Goal: Information Seeking & Learning: Learn about a topic

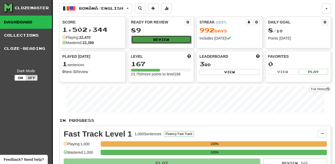
click at [166, 40] on button "Review" at bounding box center [161, 40] width 60 height 8
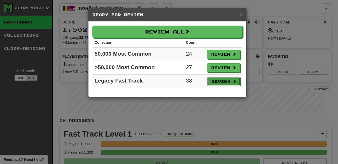
click at [218, 81] on button "Review" at bounding box center [223, 81] width 33 height 9
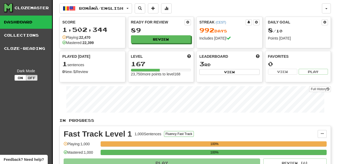
select select "********"
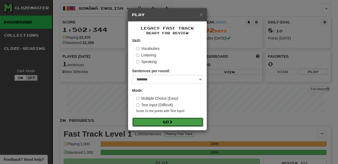
click at [193, 124] on button "Go" at bounding box center [167, 122] width 71 height 9
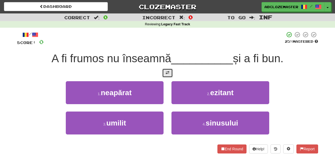
click at [166, 74] on span at bounding box center [167, 73] width 4 height 4
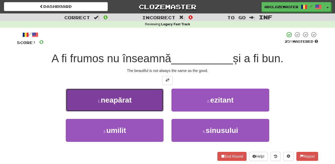
click at [151, 100] on button "1 . neapărat" at bounding box center [115, 100] width 98 height 23
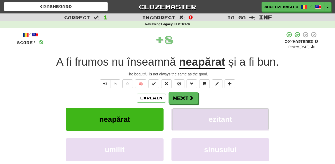
click at [213, 124] on button "ezitant" at bounding box center [220, 119] width 98 height 23
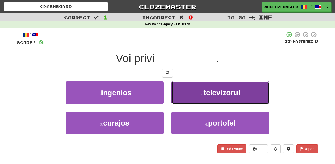
click at [188, 94] on button "2 . televizorul" at bounding box center [220, 92] width 98 height 23
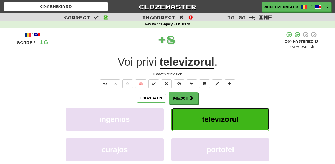
click at [211, 116] on span "televizorul" at bounding box center [220, 119] width 36 height 8
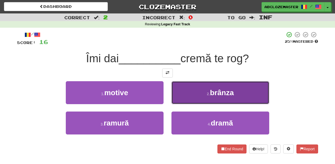
click at [200, 96] on button "2 . brânza" at bounding box center [220, 92] width 98 height 23
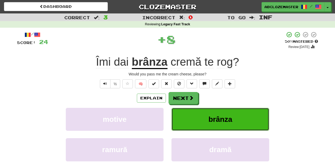
click at [207, 120] on button "brânza" at bounding box center [220, 119] width 98 height 23
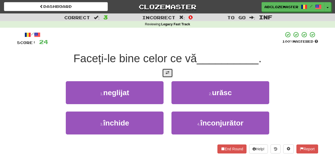
click at [164, 73] on button at bounding box center [167, 73] width 11 height 9
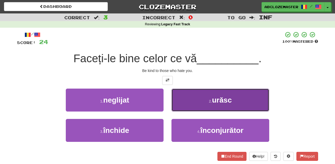
click at [192, 93] on button "2 . urăsc" at bounding box center [220, 100] width 98 height 23
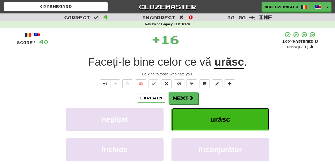
click at [196, 119] on button "urăsc" at bounding box center [220, 119] width 98 height 23
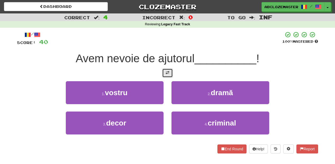
click at [168, 73] on span at bounding box center [167, 73] width 4 height 4
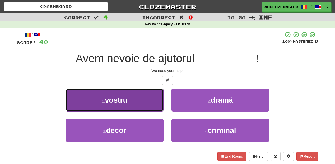
click at [145, 99] on button "1 . vostru" at bounding box center [115, 100] width 98 height 23
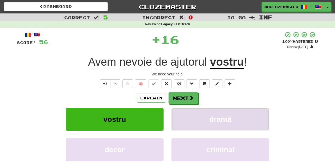
click at [218, 123] on span "dramă" at bounding box center [220, 119] width 22 height 8
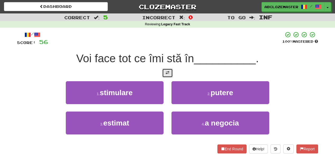
click at [164, 70] on button at bounding box center [167, 73] width 11 height 9
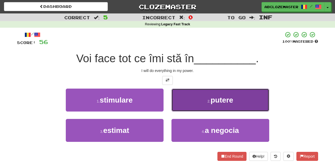
click at [199, 99] on button "2 . putere" at bounding box center [220, 100] width 98 height 23
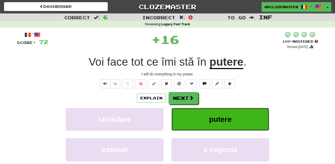
click at [203, 123] on button "putere" at bounding box center [220, 119] width 98 height 23
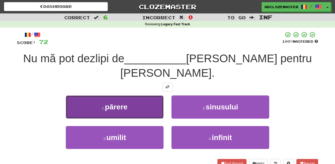
click at [150, 96] on button "1 . părere" at bounding box center [115, 107] width 98 height 23
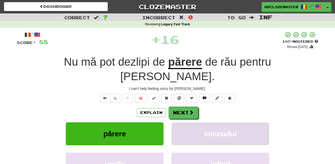
click at [223, 130] on span "sinusului" at bounding box center [220, 134] width 32 height 8
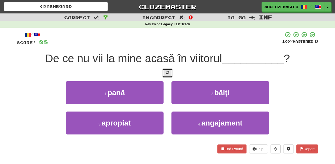
click at [169, 70] on button at bounding box center [167, 73] width 11 height 9
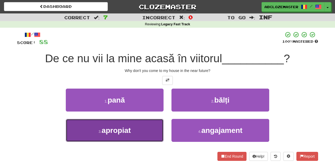
click at [146, 124] on button "3 . apropiat" at bounding box center [115, 130] width 98 height 23
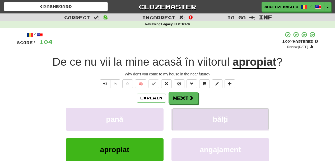
click at [207, 116] on button "bălți" at bounding box center [220, 119] width 98 height 23
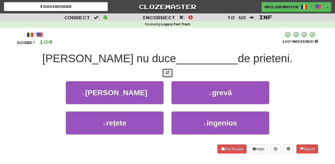
click at [170, 74] on button at bounding box center [167, 73] width 11 height 9
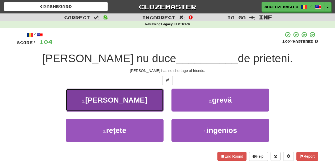
click at [147, 95] on button "1 . lipsă" at bounding box center [115, 100] width 98 height 23
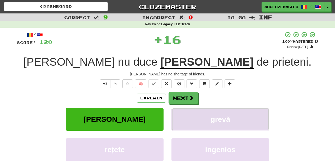
click at [204, 116] on button "grevă" at bounding box center [220, 119] width 98 height 23
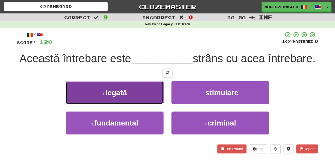
click at [153, 104] on button "1 . legată" at bounding box center [115, 92] width 98 height 23
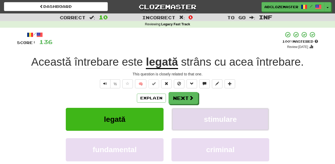
click at [227, 124] on button "stimulare" at bounding box center [220, 119] width 98 height 23
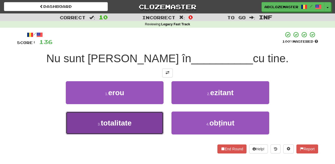
click at [150, 120] on button "3 . totalitate" at bounding box center [115, 123] width 98 height 23
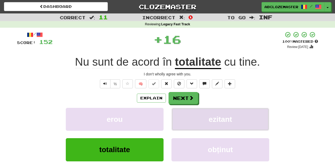
click at [217, 114] on button "ezitant" at bounding box center [220, 119] width 98 height 23
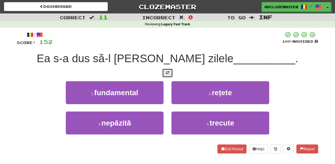
click at [167, 76] on button at bounding box center [167, 73] width 11 height 9
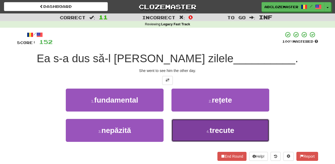
click at [194, 129] on button "4 . trecute" at bounding box center [220, 130] width 98 height 23
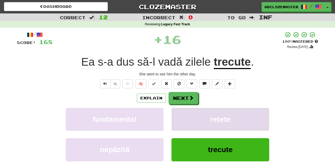
click at [198, 123] on button "rețete" at bounding box center [220, 119] width 98 height 23
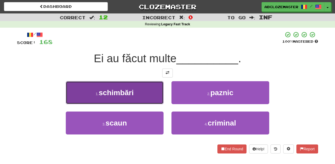
click at [145, 90] on button "1 . schimbări" at bounding box center [115, 92] width 98 height 23
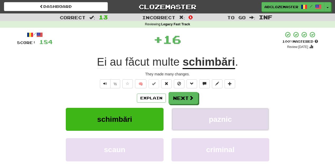
click at [212, 117] on span "paznic" at bounding box center [219, 119] width 23 height 8
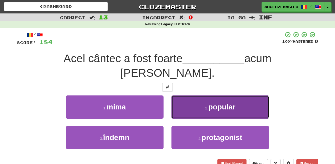
click at [209, 98] on button "2 . popular" at bounding box center [220, 107] width 98 height 23
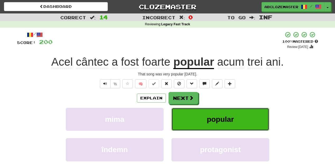
click at [204, 126] on button "popular" at bounding box center [220, 119] width 98 height 23
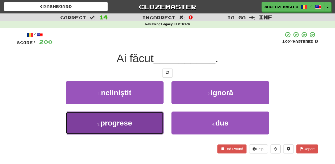
click at [141, 119] on button "3 . progrese" at bounding box center [115, 123] width 98 height 23
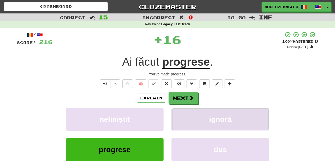
click at [212, 119] on span "ignoră" at bounding box center [220, 119] width 23 height 8
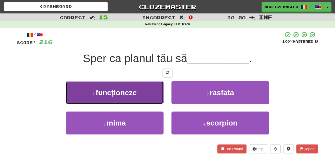
click at [142, 94] on button "1 . funcționeze" at bounding box center [115, 92] width 98 height 23
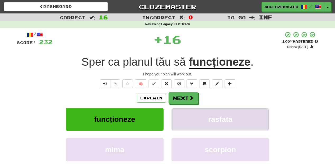
click at [217, 118] on span "rasfata" at bounding box center [220, 119] width 24 height 8
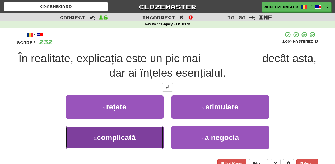
click at [146, 135] on button "3 . complicată" at bounding box center [115, 137] width 98 height 23
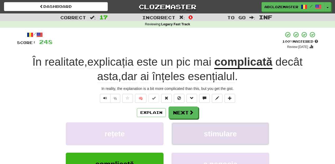
click at [229, 134] on span "stimulare" at bounding box center [220, 134] width 33 height 8
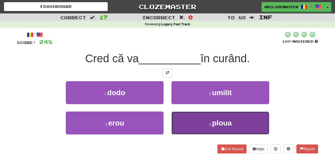
click at [197, 122] on button "4 . ploua" at bounding box center [220, 123] width 98 height 23
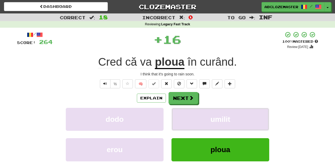
click at [197, 122] on button "umilit" at bounding box center [220, 119] width 98 height 23
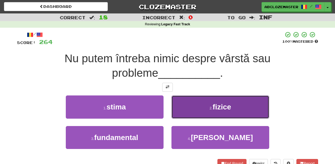
click at [191, 105] on button "2 . fizice" at bounding box center [220, 107] width 98 height 23
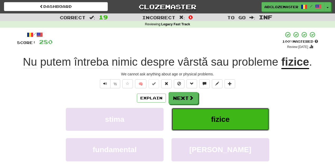
click at [216, 122] on span "fizice" at bounding box center [220, 119] width 18 height 8
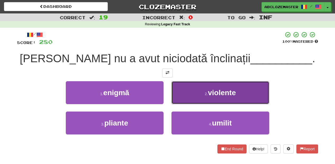
click at [196, 88] on button "2 . violente" at bounding box center [220, 92] width 98 height 23
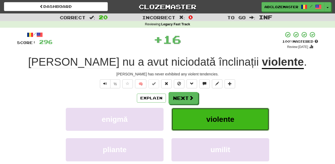
click at [207, 122] on span "violente" at bounding box center [220, 119] width 28 height 8
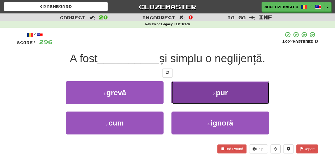
click at [193, 96] on button "2 . pur" at bounding box center [220, 92] width 98 height 23
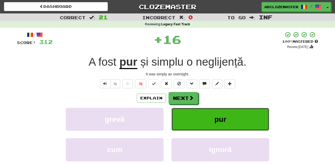
click at [230, 128] on button "pur" at bounding box center [220, 119] width 98 height 23
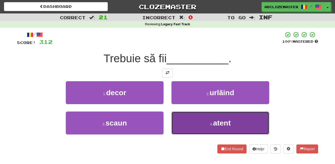
click at [198, 122] on button "4 . atent" at bounding box center [220, 123] width 98 height 23
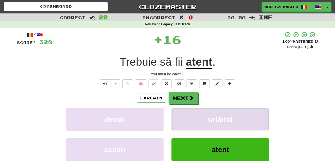
click at [204, 119] on button "urlăind" at bounding box center [220, 119] width 98 height 23
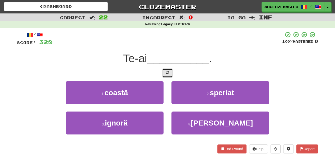
click at [168, 71] on button at bounding box center [167, 73] width 11 height 9
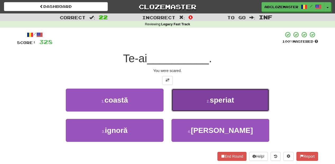
click at [207, 106] on button "2 . speriat" at bounding box center [220, 100] width 98 height 23
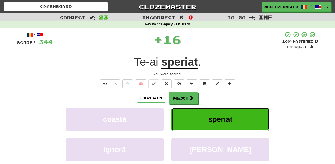
click at [194, 122] on button "speriat" at bounding box center [220, 119] width 98 height 23
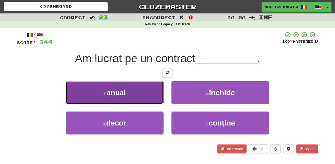
click at [149, 97] on button "1 . anual" at bounding box center [115, 92] width 98 height 23
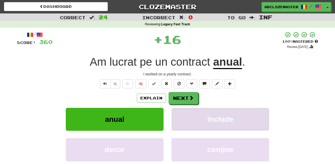
click at [217, 117] on span "închide" at bounding box center [220, 119] width 26 height 8
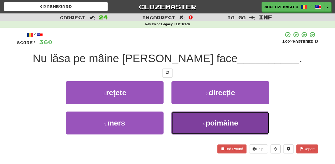
click at [191, 120] on button "4 . poimâine" at bounding box center [220, 123] width 98 height 23
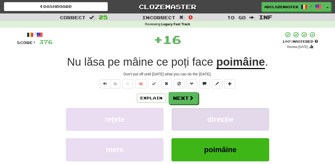
click at [198, 122] on button "direcție" at bounding box center [220, 119] width 98 height 23
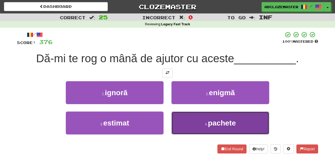
click at [185, 117] on button "4 . pachete" at bounding box center [220, 123] width 98 height 23
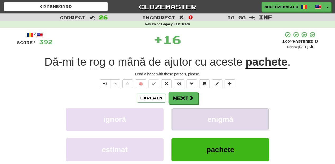
click at [190, 116] on button "enigmă" at bounding box center [220, 119] width 98 height 23
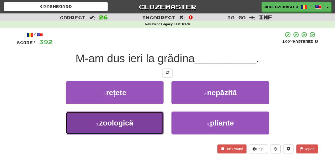
click at [145, 123] on button "3 . zoologică" at bounding box center [115, 123] width 98 height 23
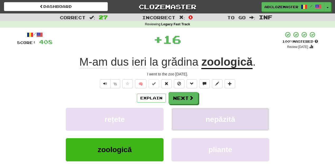
click at [218, 122] on span "nepăzită" at bounding box center [220, 119] width 30 height 8
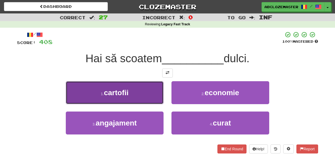
click at [150, 95] on button "1 . cartofii" at bounding box center [115, 92] width 98 height 23
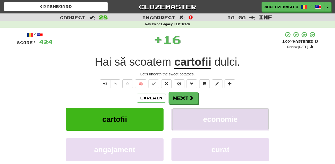
click at [213, 119] on span "economie" at bounding box center [220, 119] width 35 height 8
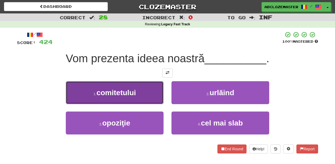
click at [152, 97] on button "1 . comitetului" at bounding box center [115, 92] width 98 height 23
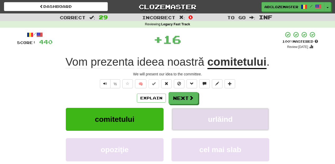
click at [215, 115] on button "urlăind" at bounding box center [220, 119] width 98 height 23
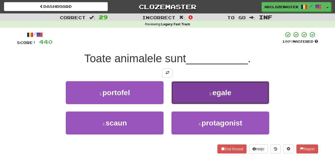
click at [197, 96] on button "2 . egale" at bounding box center [220, 92] width 98 height 23
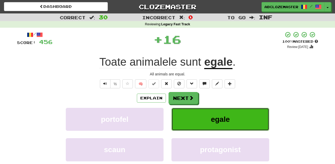
click at [183, 120] on button "egale" at bounding box center [220, 119] width 98 height 23
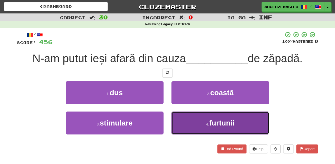
click at [205, 127] on button "4 . furtunii" at bounding box center [220, 123] width 98 height 23
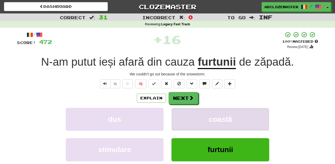
click at [208, 120] on button "coastă" at bounding box center [220, 119] width 98 height 23
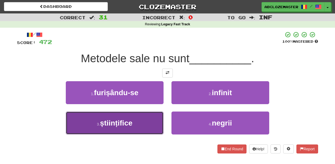
click at [118, 122] on span "științifice" at bounding box center [116, 123] width 32 height 8
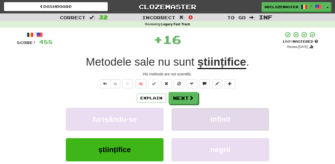
click at [208, 117] on button "infinit" at bounding box center [220, 119] width 98 height 23
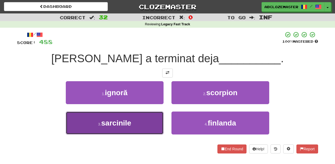
click at [143, 122] on button "3 . sarcinile" at bounding box center [115, 123] width 98 height 23
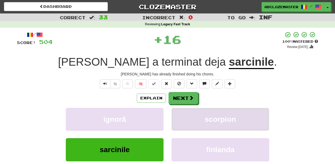
click at [207, 118] on span "scorpion" at bounding box center [219, 119] width 31 height 8
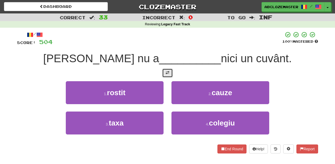
click at [169, 74] on span at bounding box center [167, 73] width 4 height 4
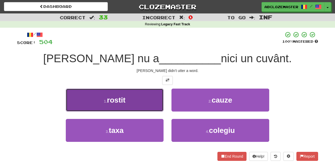
click at [149, 104] on button "1 . rostit" at bounding box center [115, 100] width 98 height 23
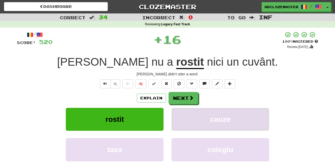
click at [204, 116] on button "cauze" at bounding box center [220, 119] width 98 height 23
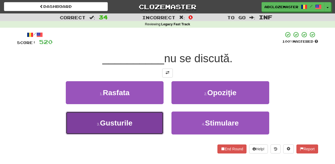
click at [152, 129] on button "3 . Gusturile" at bounding box center [115, 123] width 98 height 23
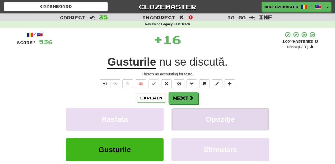
click at [223, 118] on span "Opoziţie" at bounding box center [220, 119] width 29 height 8
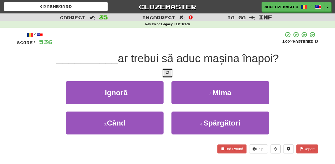
click at [170, 78] on button at bounding box center [167, 73] width 11 height 9
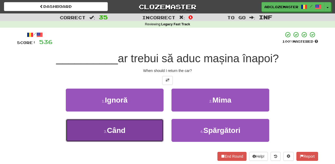
click at [152, 130] on button "3 . Când" at bounding box center [115, 130] width 98 height 23
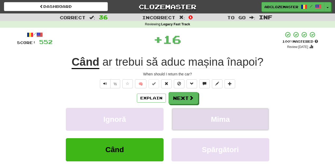
click at [210, 120] on button "Mima" at bounding box center [220, 119] width 98 height 23
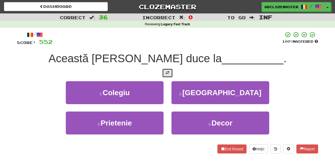
click at [166, 74] on span at bounding box center [167, 73] width 4 height 4
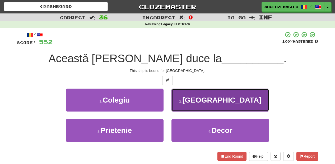
click at [183, 92] on button "2 . Vancouver" at bounding box center [220, 100] width 98 height 23
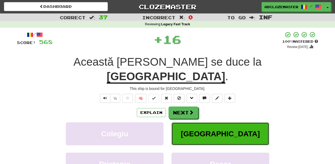
click at [196, 122] on button "Vancouver" at bounding box center [220, 133] width 98 height 23
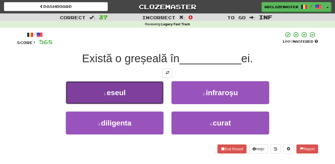
click at [148, 92] on button "1 . eseul" at bounding box center [115, 92] width 98 height 23
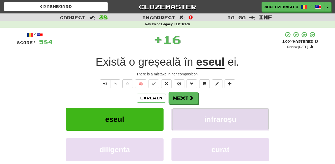
click at [199, 116] on button "infraroşu" at bounding box center [220, 119] width 98 height 23
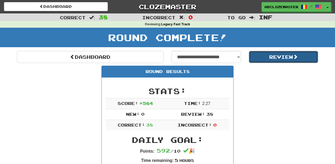
click at [258, 57] on button "Review" at bounding box center [283, 57] width 69 height 12
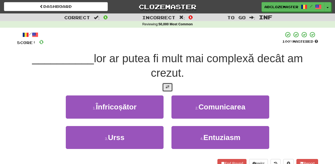
click at [168, 87] on span at bounding box center [167, 87] width 4 height 4
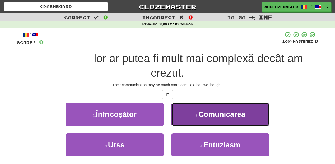
click at [199, 111] on span "Comunicarea" at bounding box center [221, 114] width 47 height 8
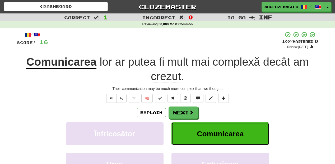
click at [227, 129] on button "Comunicarea" at bounding box center [220, 133] width 98 height 23
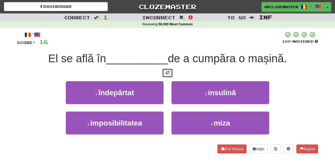
click at [166, 72] on span at bounding box center [167, 73] width 4 height 4
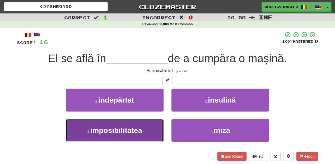
click at [148, 120] on button "3 . imposibilitatea" at bounding box center [115, 130] width 98 height 23
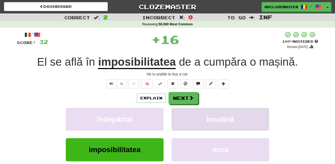
click at [212, 115] on button "insulină" at bounding box center [220, 119] width 98 height 23
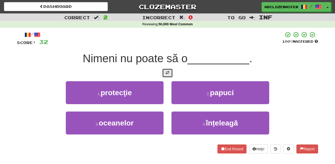
click at [168, 76] on button at bounding box center [167, 73] width 11 height 9
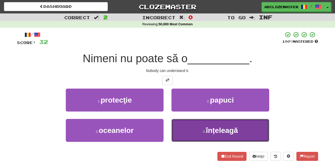
click at [203, 129] on button "4 . înțeleagă" at bounding box center [220, 130] width 98 height 23
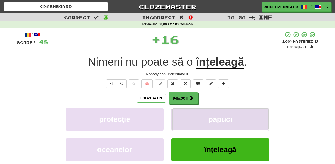
click at [198, 113] on button "papuci" at bounding box center [220, 119] width 98 height 23
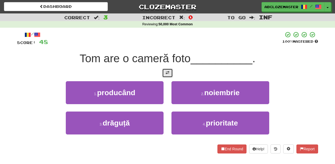
click at [169, 76] on button at bounding box center [167, 73] width 11 height 9
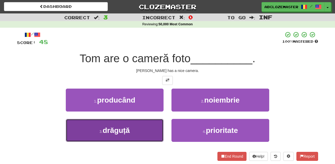
click at [149, 128] on button "3 . drăguță" at bounding box center [115, 130] width 98 height 23
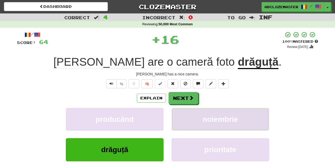
click at [197, 120] on button "noiembrie" at bounding box center [220, 119] width 98 height 23
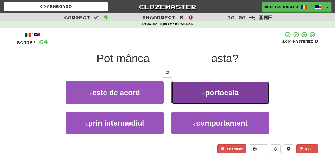
click at [202, 94] on small "2 ." at bounding box center [203, 94] width 3 height 4
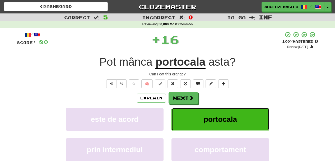
click at [199, 117] on button "portocala" at bounding box center [220, 119] width 98 height 23
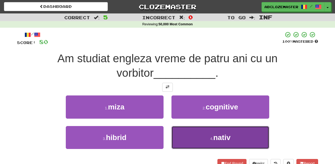
click at [208, 137] on button "4 . nativ" at bounding box center [220, 137] width 98 height 23
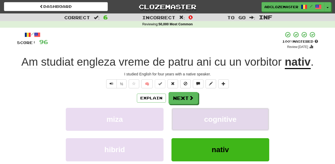
click at [240, 126] on button "cognitive" at bounding box center [220, 119] width 98 height 23
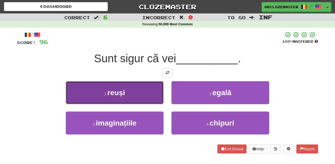
click at [155, 93] on button "1 . reuși" at bounding box center [115, 92] width 98 height 23
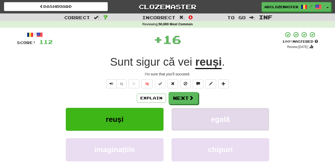
click at [197, 117] on button "egală" at bounding box center [220, 119] width 98 height 23
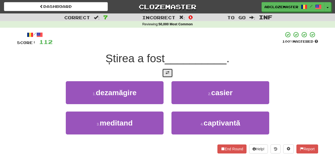
click at [166, 76] on button at bounding box center [167, 73] width 11 height 9
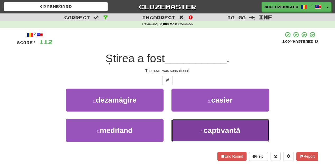
click at [207, 137] on button "4 . captivantă" at bounding box center [220, 130] width 98 height 23
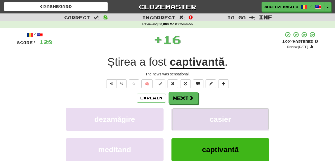
click at [210, 123] on span "casier" at bounding box center [220, 119] width 21 height 8
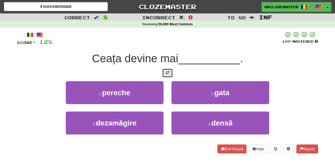
click at [170, 75] on button at bounding box center [167, 73] width 11 height 9
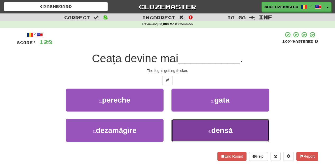
click at [194, 140] on button "4 . densă" at bounding box center [220, 130] width 98 height 23
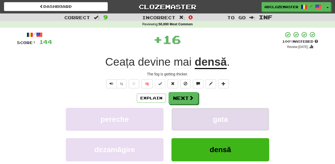
click at [198, 118] on button "gata" at bounding box center [220, 119] width 98 height 23
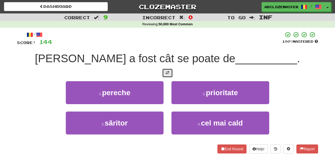
click at [167, 69] on button at bounding box center [167, 73] width 11 height 9
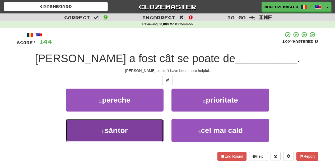
click at [150, 138] on button "3 . săritor" at bounding box center [115, 130] width 98 height 23
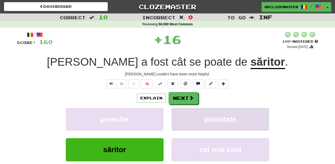
click at [215, 125] on button "prioritate" at bounding box center [220, 119] width 98 height 23
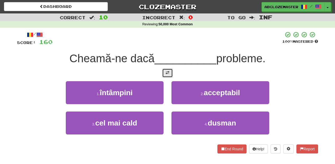
click at [165, 70] on button at bounding box center [167, 73] width 11 height 9
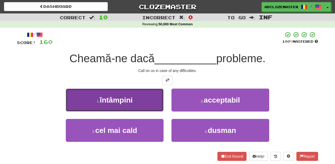
click at [147, 106] on button "1 . întâmpini" at bounding box center [115, 100] width 98 height 23
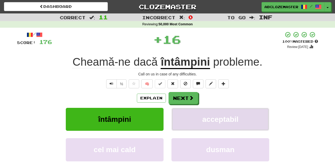
click at [200, 116] on button "acceptabil" at bounding box center [220, 119] width 98 height 23
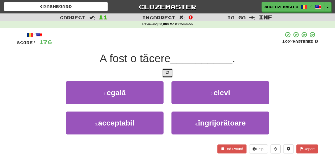
click at [168, 74] on span at bounding box center [167, 73] width 4 height 4
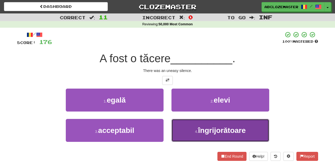
click at [195, 134] on small "4 ." at bounding box center [196, 132] width 3 height 4
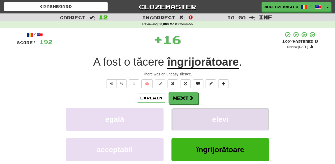
click at [197, 126] on button "elevi" at bounding box center [220, 119] width 98 height 23
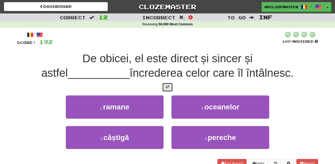
click at [168, 86] on span at bounding box center [167, 87] width 4 height 4
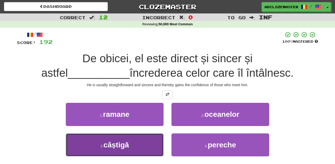
click at [147, 148] on button "3 . câștigă" at bounding box center [115, 145] width 98 height 23
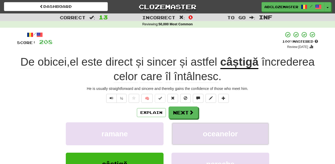
click at [230, 138] on span "oceanelor" at bounding box center [220, 134] width 35 height 8
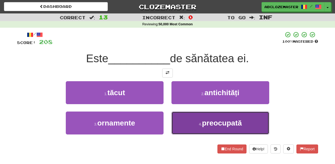
click at [187, 116] on button "4 . preocupată" at bounding box center [220, 123] width 98 height 23
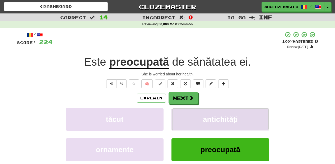
click at [227, 123] on span "antichități" at bounding box center [220, 119] width 35 height 8
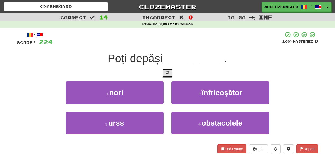
drag, startPoint x: 169, startPoint y: 74, endPoint x: 172, endPoint y: 74, distance: 2.7
click at [169, 74] on span at bounding box center [167, 73] width 4 height 4
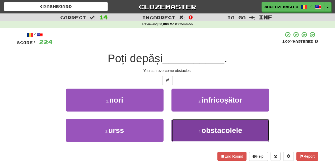
click at [198, 135] on button "4 . obstacolele" at bounding box center [220, 130] width 98 height 23
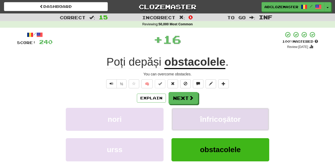
click at [206, 122] on span "înfricoșător" at bounding box center [220, 119] width 41 height 8
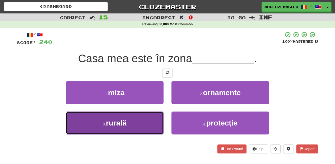
click at [147, 126] on button "3 . rurală" at bounding box center [115, 123] width 98 height 23
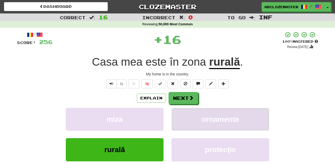
click at [196, 121] on button "ornamente" at bounding box center [220, 119] width 98 height 23
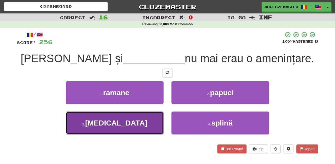
click at [149, 123] on button "3 . variola" at bounding box center [115, 123] width 98 height 23
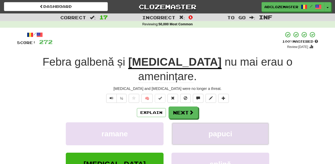
click at [223, 130] on span "papuci" at bounding box center [220, 134] width 24 height 8
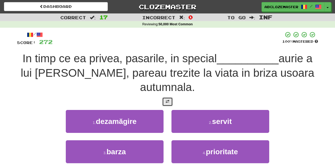
click at [168, 100] on span at bounding box center [167, 102] width 4 height 4
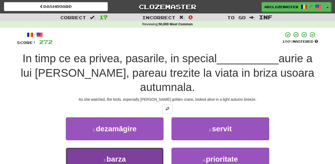
click at [139, 148] on button "3 . barza" at bounding box center [115, 159] width 98 height 23
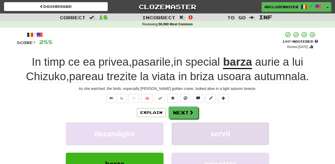
click at [197, 135] on button "servit" at bounding box center [220, 133] width 98 height 23
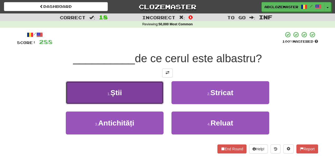
click at [137, 96] on button "1 . Știi" at bounding box center [115, 92] width 98 height 23
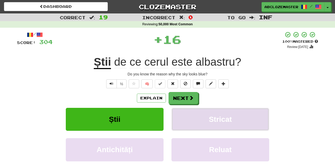
click at [220, 119] on span "Stricat" at bounding box center [219, 119] width 23 height 8
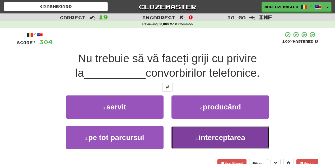
click at [217, 135] on span "interceptarea" at bounding box center [221, 138] width 46 height 8
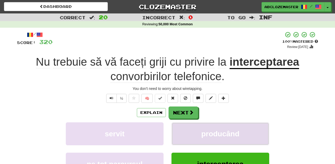
click at [224, 130] on button "producând" at bounding box center [220, 133] width 98 height 23
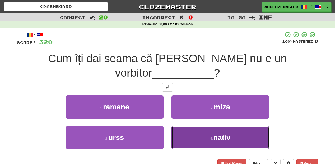
click at [197, 126] on button "4 . nativ" at bounding box center [220, 137] width 98 height 23
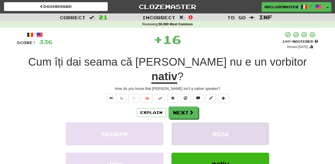
click at [225, 130] on span "miza" at bounding box center [220, 134] width 16 height 8
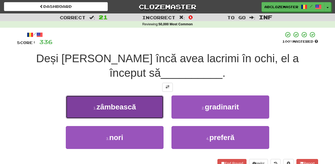
click at [155, 112] on button "1 . zâmbească" at bounding box center [115, 107] width 98 height 23
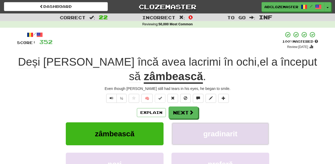
click at [209, 129] on button "gradinarit" at bounding box center [220, 133] width 98 height 23
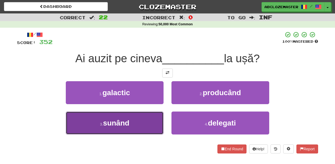
click at [160, 118] on button "3 . sunând" at bounding box center [115, 123] width 98 height 23
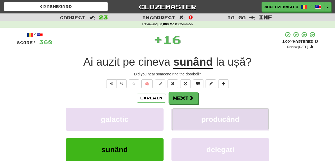
click at [221, 122] on span "producând" at bounding box center [220, 119] width 38 height 8
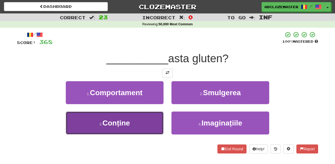
click at [137, 124] on button "3 . Conține" at bounding box center [115, 123] width 98 height 23
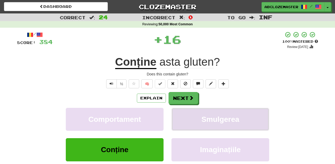
click at [220, 122] on span "Smulgerea" at bounding box center [220, 119] width 38 height 8
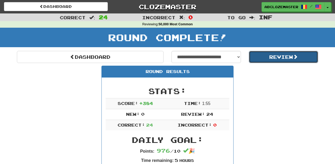
click at [280, 58] on button "Review" at bounding box center [283, 57] width 69 height 12
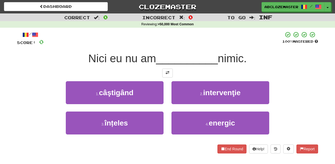
click at [136, 139] on div "3 . înțeles" at bounding box center [115, 127] width 106 height 30
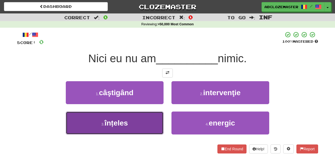
click at [140, 130] on button "3 . înțeles" at bounding box center [115, 123] width 98 height 23
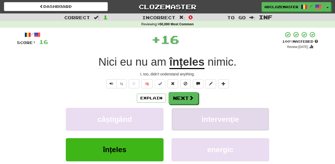
click at [233, 123] on span "intervenţie" at bounding box center [219, 119] width 37 height 8
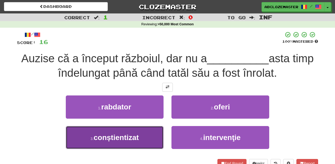
click at [144, 133] on button "3 . conștientizat" at bounding box center [115, 137] width 98 height 23
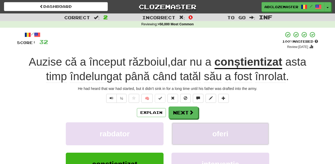
click at [220, 133] on span "oferi" at bounding box center [220, 134] width 16 height 8
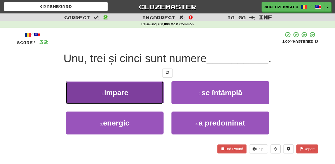
click at [146, 99] on button "1 . impare" at bounding box center [115, 92] width 98 height 23
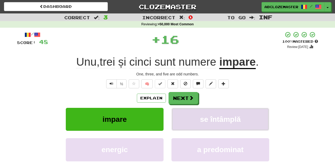
click at [235, 116] on span "se întâmplă" at bounding box center [220, 119] width 41 height 8
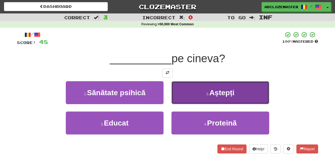
click at [193, 94] on button "2 . Aștepți" at bounding box center [220, 92] width 98 height 23
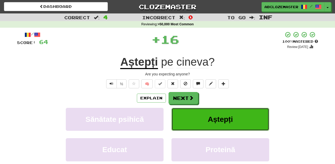
click at [225, 123] on span "Aștepți" at bounding box center [220, 119] width 25 height 8
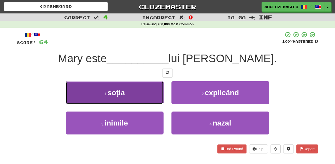
click at [140, 97] on button "1 . soția" at bounding box center [115, 92] width 98 height 23
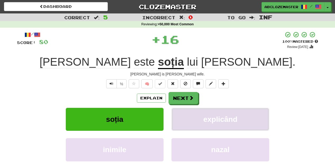
click at [237, 121] on button "explicând" at bounding box center [220, 119] width 98 height 23
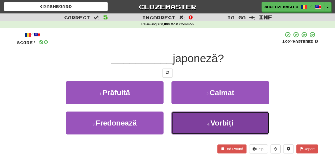
click at [235, 126] on button "4 . Vorbiți" at bounding box center [220, 123] width 98 height 23
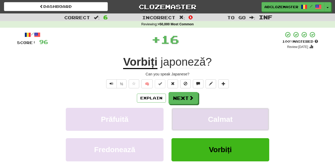
click at [236, 117] on button "Calmat" at bounding box center [220, 119] width 98 height 23
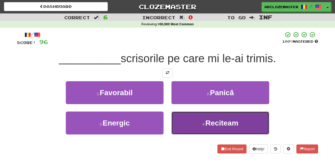
click at [204, 126] on small "4 ." at bounding box center [203, 124] width 3 height 4
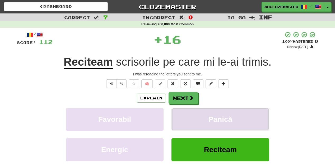
click at [232, 116] on button "Panică" at bounding box center [220, 119] width 98 height 23
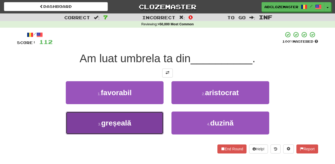
click at [150, 128] on button "3 . greșeală" at bounding box center [115, 123] width 98 height 23
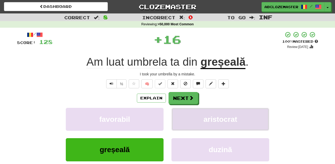
click at [203, 119] on button "aristocrat" at bounding box center [220, 119] width 98 height 23
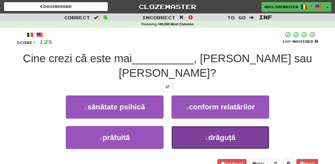
click at [213, 129] on button "4 . drăguță" at bounding box center [220, 137] width 98 height 23
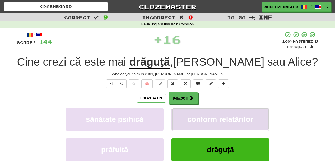
click at [222, 123] on span "conform relatărilor" at bounding box center [220, 119] width 66 height 8
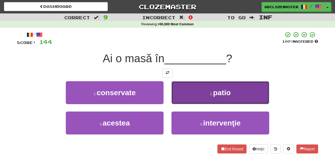
click at [194, 96] on button "2 . patio" at bounding box center [220, 92] width 98 height 23
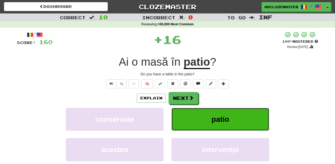
click at [232, 122] on button "patio" at bounding box center [220, 119] width 98 height 23
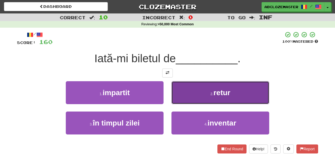
click at [196, 95] on button "2 . retur" at bounding box center [220, 92] width 98 height 23
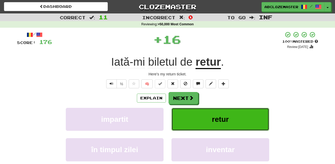
click at [193, 125] on button "retur" at bounding box center [220, 119] width 98 height 23
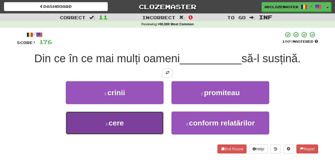
click at [146, 127] on button "3 . cere" at bounding box center [115, 123] width 98 height 23
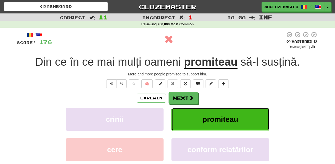
click at [210, 122] on span "promiteau" at bounding box center [220, 119] width 36 height 8
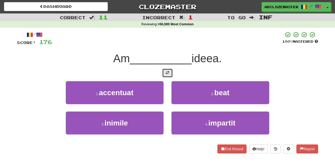
click at [169, 72] on button at bounding box center [167, 73] width 11 height 9
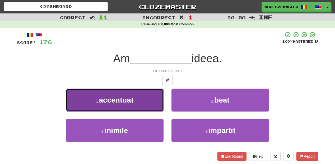
click at [148, 101] on button "1 . accentuat" at bounding box center [115, 100] width 98 height 23
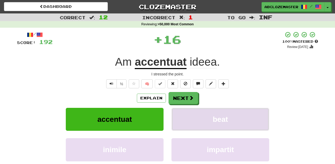
click at [227, 122] on span "beat" at bounding box center [219, 119] width 15 height 8
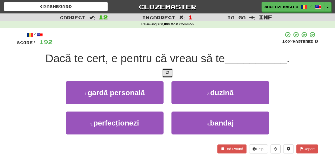
click at [168, 75] on span at bounding box center [167, 73] width 4 height 4
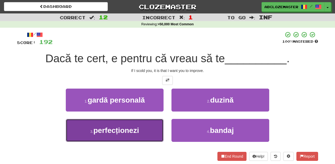
click at [152, 126] on button "3 . perfecționezi" at bounding box center [115, 130] width 98 height 23
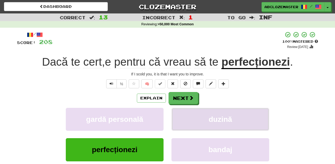
click at [234, 116] on button "duzină" at bounding box center [220, 119] width 98 height 23
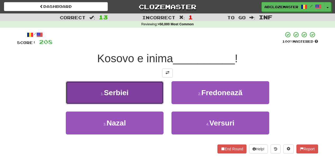
click at [136, 96] on button "1 . Serbiei" at bounding box center [115, 92] width 98 height 23
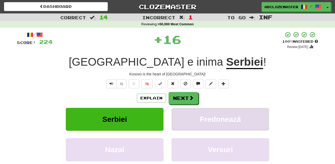
click at [246, 118] on button "Fredonează" at bounding box center [220, 119] width 98 height 23
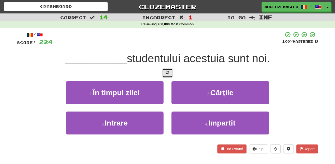
click at [166, 71] on span at bounding box center [167, 73] width 4 height 4
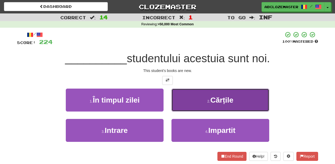
click at [193, 96] on button "2 . Cărțile" at bounding box center [220, 100] width 98 height 23
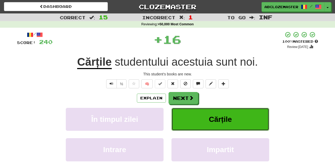
click at [227, 112] on button "Cărțile" at bounding box center [220, 119] width 98 height 23
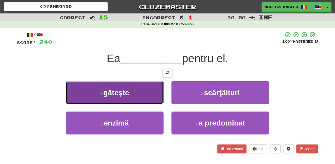
click at [150, 95] on button "1 . gătește" at bounding box center [115, 92] width 98 height 23
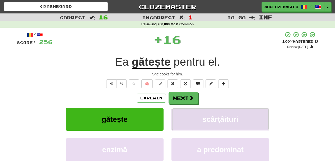
click at [218, 121] on span "scârţâituri" at bounding box center [220, 119] width 36 height 8
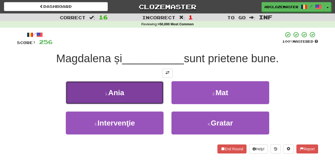
click at [150, 104] on button "1 . Ania" at bounding box center [115, 92] width 98 height 23
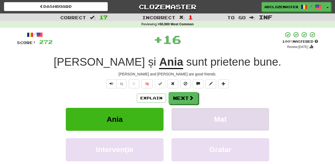
click at [232, 118] on button "Mat" at bounding box center [220, 119] width 98 height 23
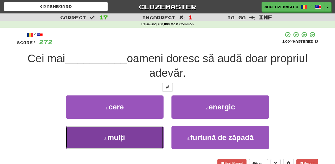
click at [150, 136] on button "3 . mulți" at bounding box center [115, 137] width 98 height 23
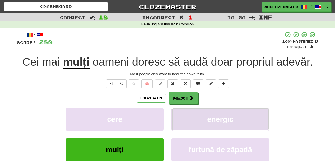
click at [222, 119] on span "energic" at bounding box center [220, 119] width 26 height 8
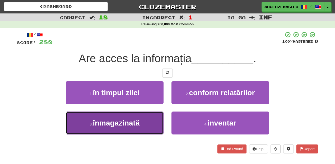
click at [149, 122] on button "3 . înmagazinată" at bounding box center [115, 123] width 98 height 23
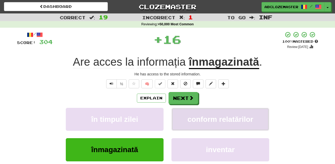
click at [209, 114] on button "conform relatărilor" at bounding box center [220, 119] width 98 height 23
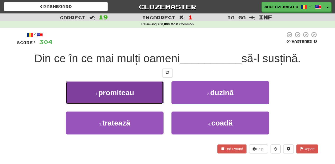
click at [147, 99] on button "1 . promiteau" at bounding box center [115, 92] width 98 height 23
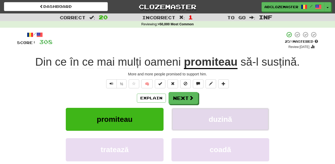
click at [219, 113] on button "duzină" at bounding box center [220, 119] width 98 height 23
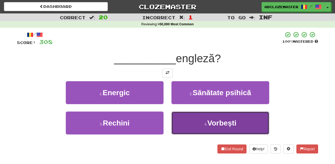
click at [211, 119] on span "Vorbești" at bounding box center [221, 123] width 29 height 8
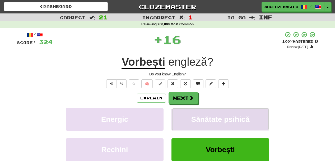
click at [238, 115] on button "Sănătate psihică" at bounding box center [220, 119] width 98 height 23
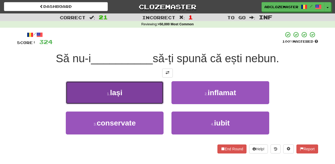
click at [140, 91] on button "1 . lași" at bounding box center [115, 92] width 98 height 23
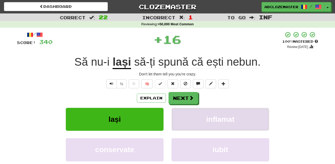
click at [216, 117] on span "inflamat" at bounding box center [220, 119] width 28 height 8
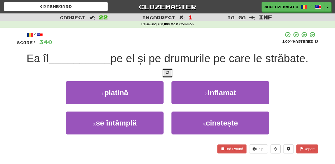
click at [166, 73] on span at bounding box center [167, 73] width 4 height 4
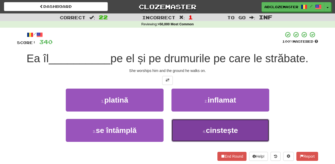
click at [206, 125] on button "4 . cinstește" at bounding box center [220, 130] width 98 height 23
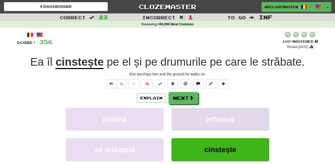
click at [221, 122] on span "inflamat" at bounding box center [220, 119] width 28 height 8
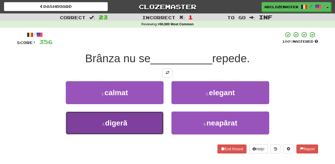
click at [153, 123] on button "3 . digeră" at bounding box center [115, 123] width 98 height 23
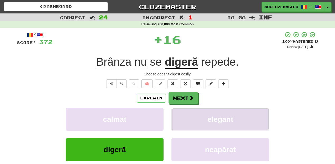
click at [220, 116] on span "elegant" at bounding box center [220, 119] width 26 height 8
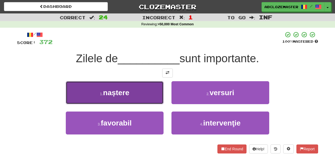
click at [153, 94] on button "1 . naștere" at bounding box center [115, 92] width 98 height 23
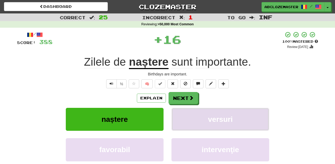
click at [235, 117] on button "versuri" at bounding box center [220, 119] width 98 height 23
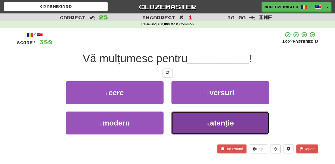
click at [202, 125] on button "4 . atenție" at bounding box center [220, 123] width 98 height 23
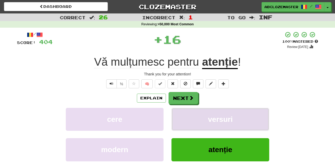
click at [211, 119] on span "versuri" at bounding box center [220, 119] width 25 height 8
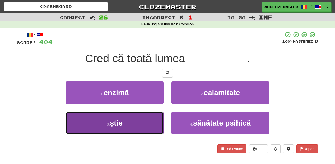
click at [133, 128] on button "3 . știe" at bounding box center [115, 123] width 98 height 23
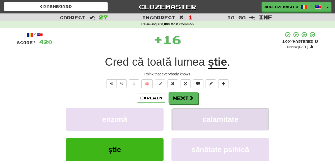
click at [203, 118] on span "calamitate" at bounding box center [220, 119] width 36 height 8
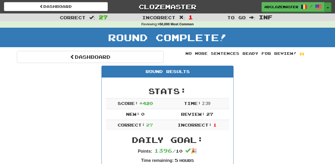
click at [326, 9] on button "Toggle Dropdown" at bounding box center [327, 6] width 7 height 9
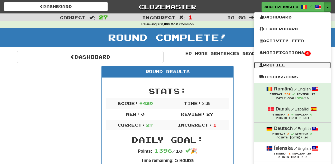
click at [272, 64] on link "Profile" at bounding box center [292, 65] width 77 height 7
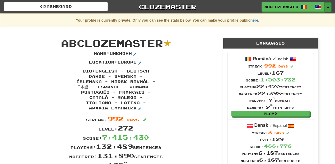
click at [328, 6] on button "Toggle Dropdown" at bounding box center [327, 6] width 7 height 9
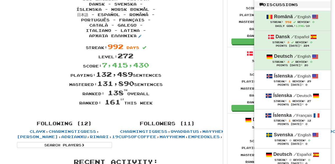
scroll to position [84, 0]
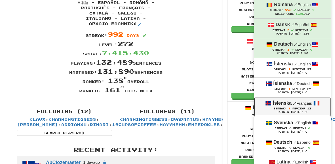
click at [301, 114] on div "Points [DATE]: 0" at bounding box center [292, 112] width 66 height 3
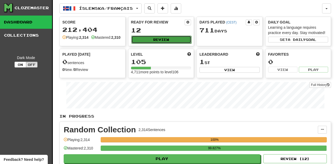
click at [169, 39] on button "Review" at bounding box center [161, 40] width 60 height 8
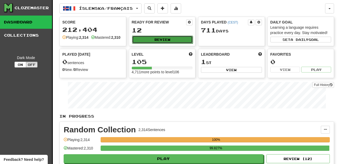
select select "********"
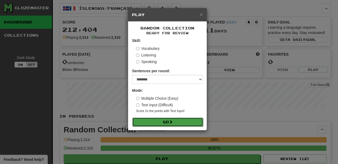
click at [190, 122] on button "Go" at bounding box center [167, 122] width 71 height 9
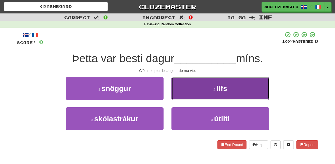
click at [194, 93] on button "2 . lífs" at bounding box center [220, 88] width 98 height 23
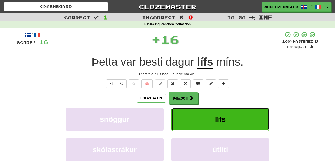
click at [211, 126] on button "lífs" at bounding box center [220, 119] width 98 height 23
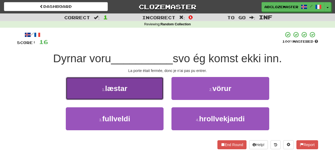
click at [143, 89] on button "1 . læstar" at bounding box center [115, 88] width 98 height 23
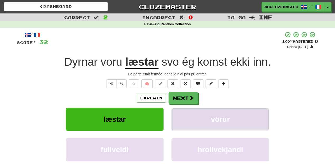
click at [217, 123] on span "vörur" at bounding box center [220, 119] width 19 height 8
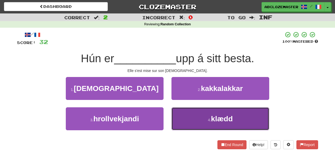
click at [205, 122] on button "4 . klædd" at bounding box center [220, 118] width 98 height 23
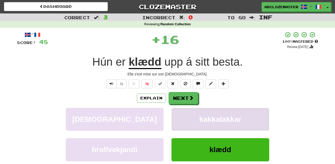
click at [218, 113] on button "kakkalakkar" at bounding box center [220, 119] width 98 height 23
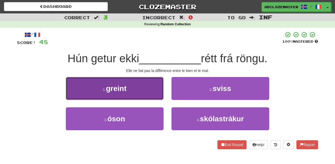
click at [145, 89] on button "1 . greint" at bounding box center [115, 88] width 98 height 23
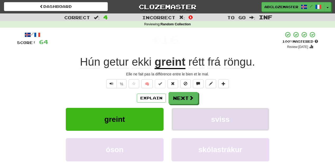
click at [211, 120] on span "sviss" at bounding box center [220, 119] width 18 height 8
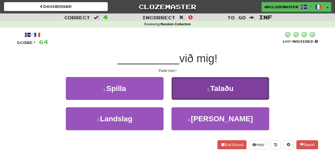
click at [187, 92] on button "2 . [GEOGRAPHIC_DATA]" at bounding box center [220, 88] width 98 height 23
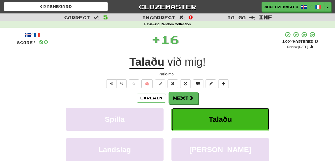
click at [208, 119] on button "Talaðu" at bounding box center [220, 119] width 98 height 23
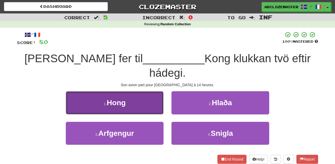
click at [152, 91] on button "1 . Hong" at bounding box center [115, 102] width 98 height 23
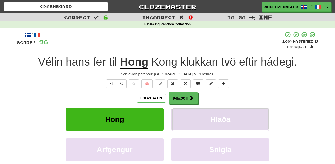
click at [235, 122] on button "Hlaða" at bounding box center [220, 119] width 98 height 23
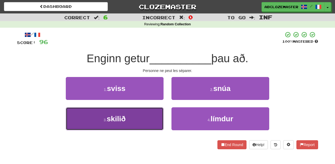
click at [147, 121] on button "3 . skilið" at bounding box center [115, 118] width 98 height 23
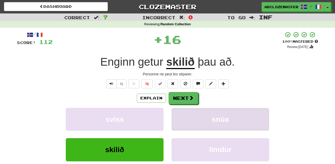
click at [228, 115] on button "snúa" at bounding box center [220, 119] width 98 height 23
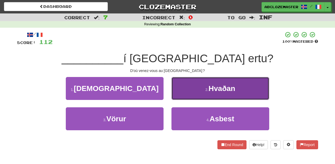
click at [194, 99] on button "2 . Hvaðan" at bounding box center [220, 88] width 98 height 23
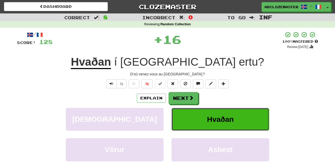
click at [204, 117] on button "Hvaðan" at bounding box center [220, 119] width 98 height 23
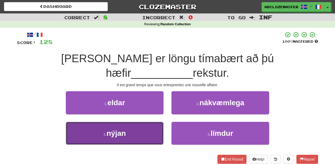
click at [148, 122] on button "3 . nýjan" at bounding box center [115, 133] width 98 height 23
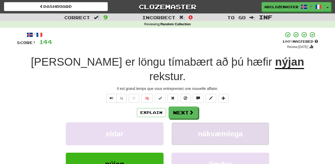
click at [216, 130] on span "nákvæmlega" at bounding box center [220, 134] width 45 height 8
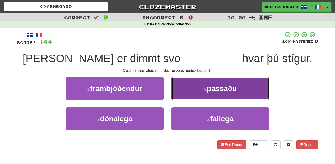
click at [193, 94] on button "2 . passaðu" at bounding box center [220, 88] width 98 height 23
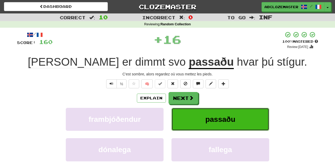
click at [246, 121] on button "passaðu" at bounding box center [220, 119] width 98 height 23
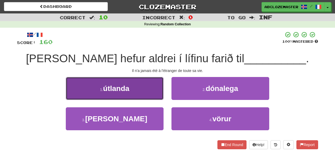
click at [149, 90] on button "1 . útlanda" at bounding box center [115, 88] width 98 height 23
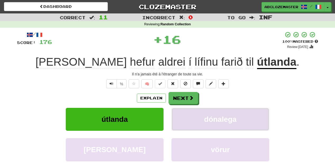
click at [212, 117] on span "dónalega" at bounding box center [220, 119] width 32 height 8
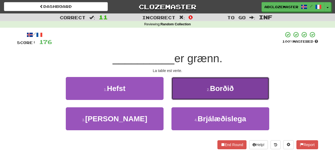
click at [194, 89] on button "2 . Borðið" at bounding box center [220, 88] width 98 height 23
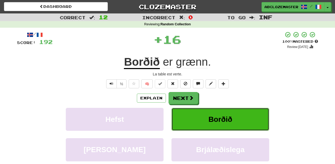
click at [229, 115] on button "Borðið" at bounding box center [220, 119] width 98 height 23
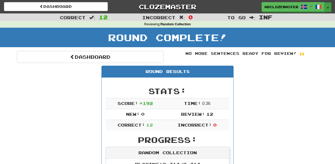
click at [326, 2] on button "Toggle Dropdown" at bounding box center [327, 6] width 7 height 9
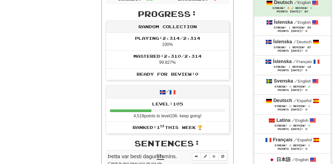
scroll to position [127, 0]
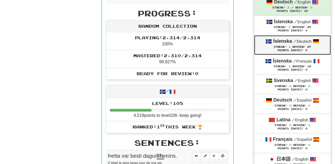
click at [305, 48] on span "Review:" at bounding box center [298, 46] width 13 height 3
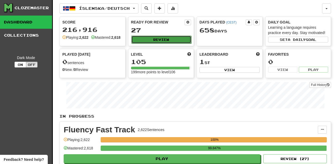
click at [168, 41] on button "Review" at bounding box center [161, 40] width 60 height 8
select select "********"
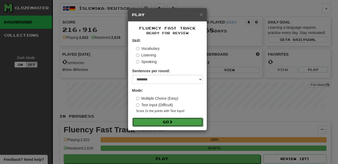
click at [179, 123] on button "Go" at bounding box center [167, 122] width 71 height 9
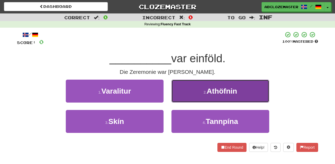
click at [221, 97] on button "2 . Athöfnin" at bounding box center [220, 91] width 98 height 23
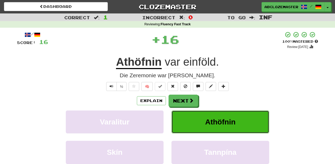
click at [201, 123] on button "Athöfnin" at bounding box center [220, 122] width 98 height 23
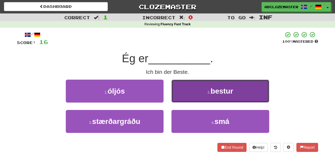
click at [188, 95] on button "2 . bestur" at bounding box center [220, 91] width 98 height 23
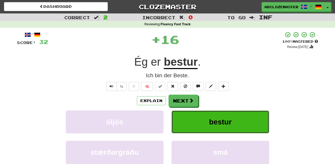
click at [194, 121] on button "bestur" at bounding box center [220, 122] width 98 height 23
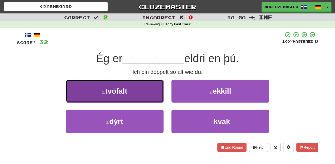
click at [146, 93] on button "1 . tvöfalt" at bounding box center [115, 91] width 98 height 23
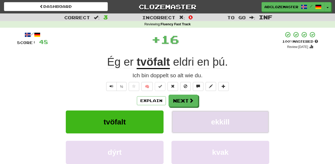
click at [224, 123] on span "ekkill" at bounding box center [220, 122] width 18 height 8
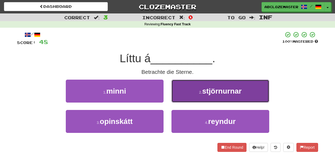
click at [196, 92] on button "2 . stjörnurnar" at bounding box center [220, 91] width 98 height 23
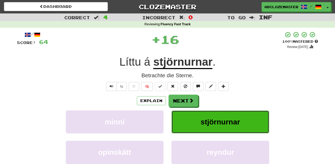
click at [206, 120] on span "stjörnurnar" at bounding box center [219, 122] width 39 height 8
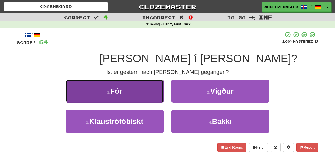
click at [140, 95] on button "1 . Fór" at bounding box center [115, 91] width 98 height 23
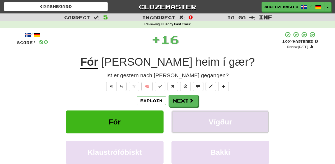
click at [230, 126] on span "Vígður" at bounding box center [219, 122] width 23 height 8
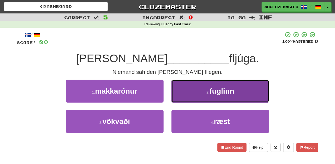
click at [196, 93] on button "2 . fuglinn" at bounding box center [220, 91] width 98 height 23
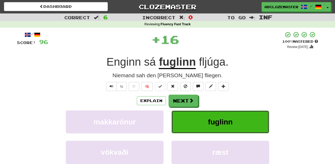
click at [221, 114] on button "fuglinn" at bounding box center [220, 122] width 98 height 23
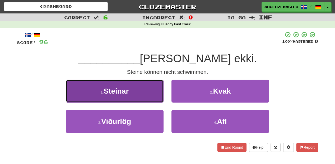
click at [154, 97] on button "1 . Steinar" at bounding box center [115, 91] width 98 height 23
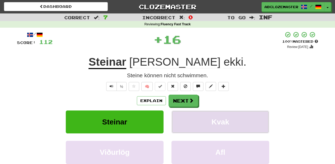
click at [221, 121] on span "Kvak" at bounding box center [220, 122] width 18 height 8
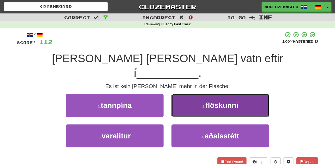
click at [214, 101] on span "flöskunni" at bounding box center [221, 105] width 33 height 8
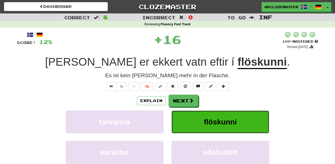
click at [208, 119] on span "flöskunni" at bounding box center [220, 122] width 33 height 8
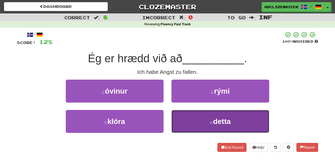
click at [216, 117] on button "4 . detta" at bounding box center [220, 121] width 98 height 23
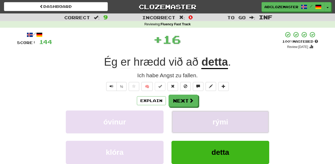
click at [207, 116] on button "rými" at bounding box center [220, 122] width 98 height 23
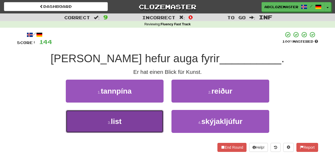
click at [119, 121] on span "list" at bounding box center [116, 121] width 11 height 8
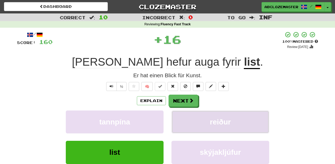
click at [230, 118] on button "reiður" at bounding box center [220, 122] width 98 height 23
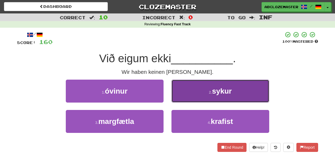
click at [230, 88] on span "sykur" at bounding box center [222, 91] width 20 height 8
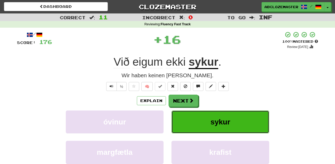
click at [202, 118] on button "sykur" at bounding box center [220, 122] width 98 height 23
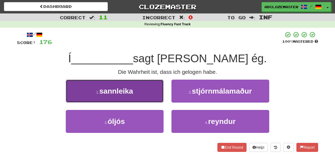
click at [155, 94] on button "1 . sannleika" at bounding box center [115, 91] width 98 height 23
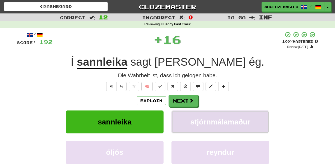
click at [224, 123] on span "stjórnmálamaður" at bounding box center [220, 122] width 60 height 8
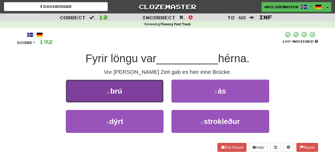
click at [149, 98] on button "1 . brú" at bounding box center [115, 91] width 98 height 23
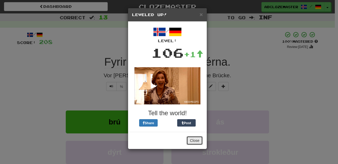
click at [196, 140] on button "Close" at bounding box center [194, 140] width 16 height 9
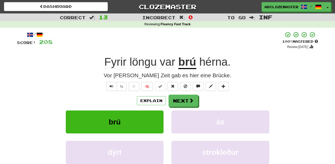
click at [295, 101] on div "Explain Next" at bounding box center [167, 101] width 301 height 12
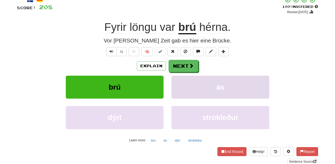
scroll to position [42, 0]
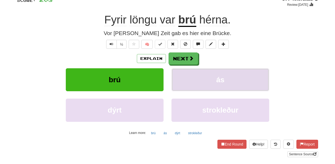
click at [241, 83] on button "ás" at bounding box center [220, 79] width 98 height 23
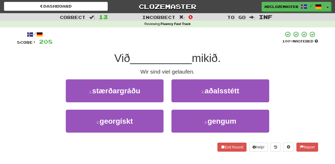
scroll to position [0, 0]
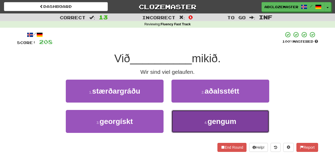
click at [226, 120] on span "gengum" at bounding box center [221, 121] width 29 height 8
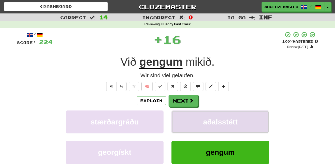
click at [219, 121] on span "aðalsstétt" at bounding box center [220, 122] width 35 height 8
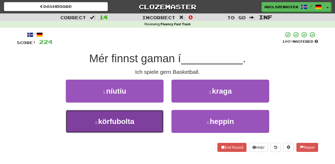
click at [148, 120] on button "3 . körfubolta" at bounding box center [115, 121] width 98 height 23
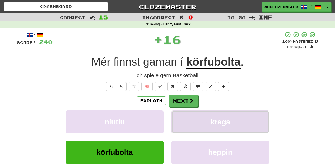
click at [226, 119] on span "kraga" at bounding box center [220, 122] width 20 height 8
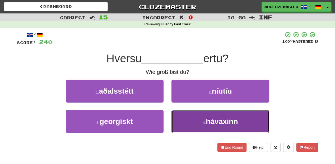
click at [208, 118] on span "hávaxinn" at bounding box center [222, 121] width 32 height 8
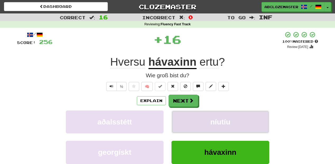
click at [248, 117] on button "níutíu" at bounding box center [220, 122] width 98 height 23
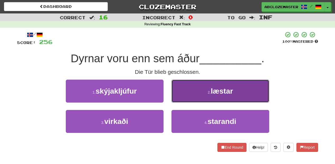
click at [214, 93] on span "læstar" at bounding box center [222, 91] width 22 height 8
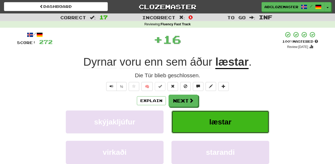
click at [212, 125] on span "læstar" at bounding box center [220, 122] width 22 height 8
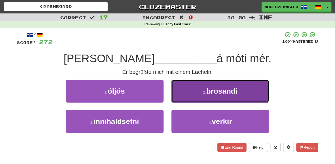
click at [201, 94] on button "2 . brosandi" at bounding box center [220, 91] width 98 height 23
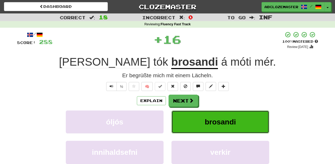
click at [217, 122] on span "brosandi" at bounding box center [219, 122] width 31 height 8
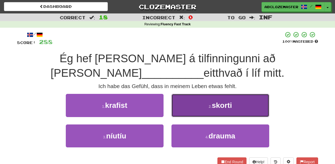
click at [242, 108] on button "2 . skorti" at bounding box center [220, 105] width 98 height 23
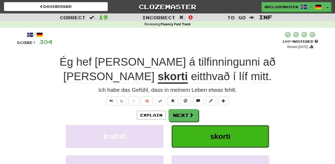
click at [244, 125] on button "skorti" at bounding box center [220, 136] width 98 height 23
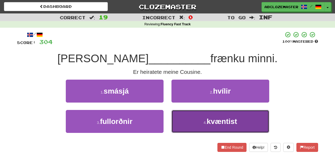
click at [201, 122] on button "4 . kvæntist" at bounding box center [220, 121] width 98 height 23
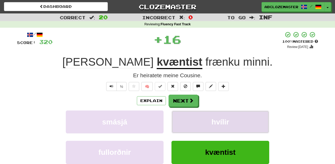
click at [234, 122] on button "hvílir" at bounding box center [220, 122] width 98 height 23
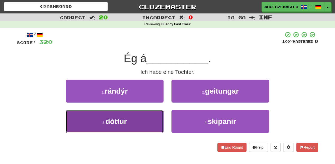
click at [148, 120] on button "3 . dóttur" at bounding box center [115, 121] width 98 height 23
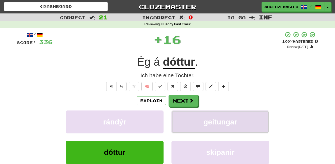
click at [222, 117] on button "geitungar" at bounding box center [220, 122] width 98 height 23
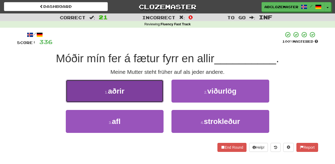
click at [148, 96] on button "1 . aðrir" at bounding box center [115, 91] width 98 height 23
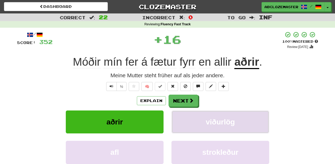
click at [212, 121] on span "viðurlög" at bounding box center [220, 122] width 29 height 8
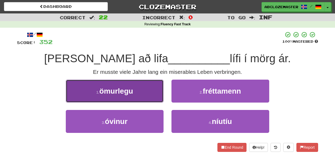
click at [145, 96] on button "1 . ömurlegu" at bounding box center [115, 91] width 98 height 23
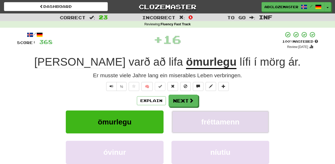
click at [206, 117] on button "fréttamenn" at bounding box center [220, 122] width 98 height 23
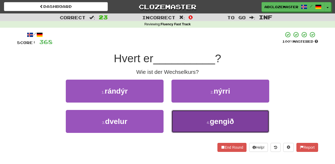
click at [197, 118] on button "4 . gengið" at bounding box center [220, 121] width 98 height 23
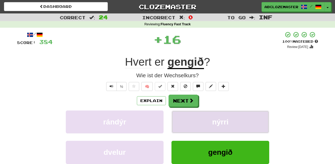
click at [208, 121] on button "nýrri" at bounding box center [220, 122] width 98 height 23
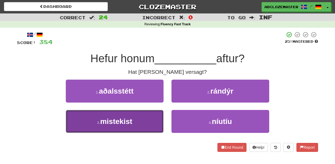
click at [153, 119] on button "3 . mistekist" at bounding box center [115, 121] width 98 height 23
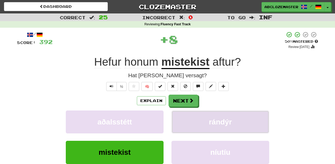
click at [221, 117] on button "rándýr" at bounding box center [220, 122] width 98 height 23
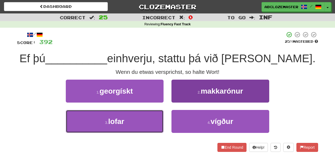
drag, startPoint x: 155, startPoint y: 116, endPoint x: 173, endPoint y: 115, distance: 17.7
click at [155, 116] on button "3 . lofar" at bounding box center [115, 121] width 98 height 23
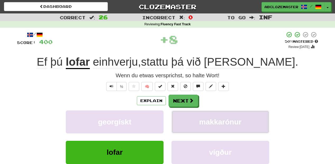
click at [225, 119] on span "makkarónur" at bounding box center [220, 122] width 42 height 8
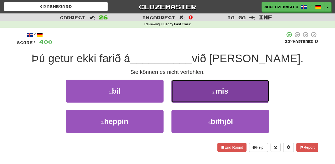
click at [199, 91] on button "2 . mis" at bounding box center [220, 91] width 98 height 23
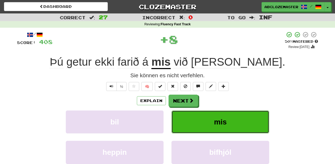
click at [232, 123] on button "mis" at bounding box center [220, 122] width 98 height 23
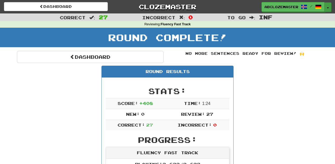
click at [329, 10] on button "Toggle Dropdown" at bounding box center [327, 6] width 7 height 9
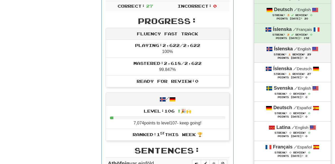
scroll to position [127, 0]
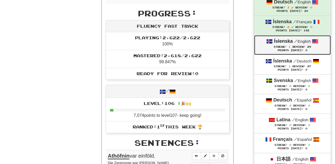
click at [305, 48] on span "Review:" at bounding box center [298, 46] width 13 height 3
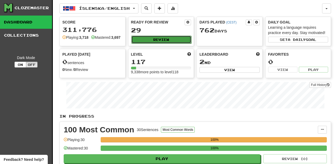
click at [169, 39] on button "Review" at bounding box center [161, 40] width 60 height 8
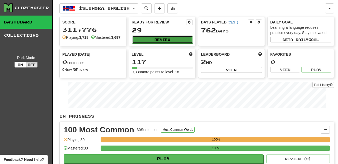
select select "********"
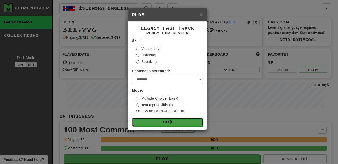
click at [180, 123] on button "Go" at bounding box center [167, 122] width 71 height 9
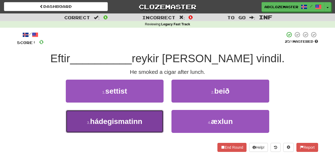
click at [138, 116] on button "3 . hádegismatinn" at bounding box center [115, 121] width 98 height 23
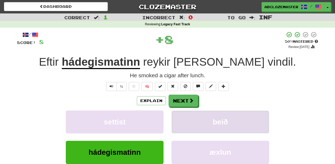
click at [211, 118] on button "beið" at bounding box center [220, 122] width 98 height 23
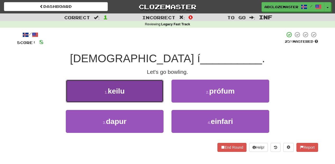
click at [147, 96] on button "1 . keilu" at bounding box center [115, 91] width 98 height 23
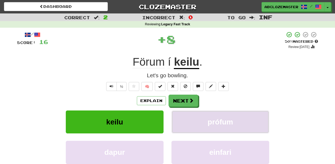
click at [223, 118] on span "prófum" at bounding box center [219, 122] width 25 height 8
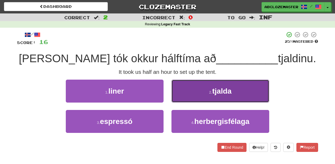
click at [187, 95] on button "2 . tjalda" at bounding box center [220, 91] width 98 height 23
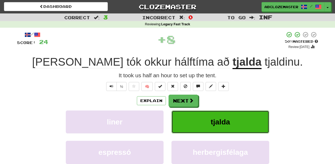
click at [223, 125] on span "tjalda" at bounding box center [219, 122] width 19 height 8
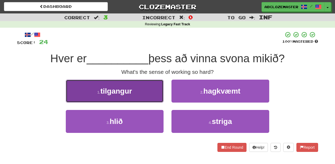
click at [146, 96] on button "1 . tilgangur" at bounding box center [115, 91] width 98 height 23
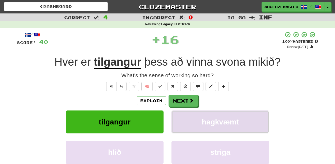
click at [218, 123] on span "hagkvæmt" at bounding box center [220, 122] width 37 height 8
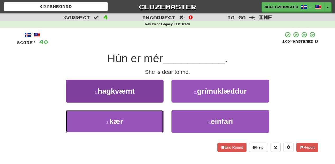
click at [142, 123] on button "3 . kær" at bounding box center [115, 121] width 98 height 23
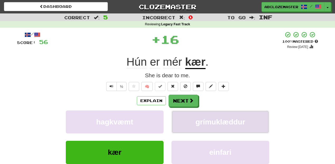
click at [202, 120] on span "grímuklæddur" at bounding box center [220, 122] width 50 height 8
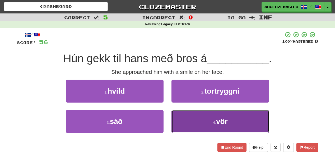
click at [210, 122] on button "4 . vör" at bounding box center [220, 121] width 98 height 23
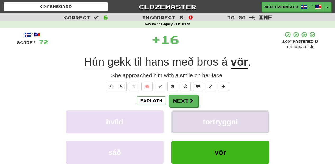
click at [221, 117] on button "tortryggni" at bounding box center [220, 122] width 98 height 23
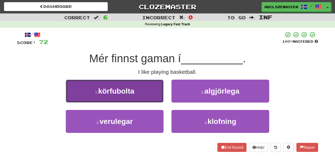
click at [144, 94] on button "1 . körfubolta" at bounding box center [115, 91] width 98 height 23
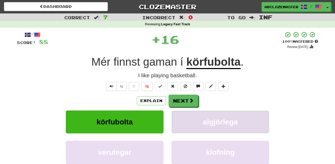
click at [218, 121] on span "algjörlega" at bounding box center [220, 122] width 35 height 8
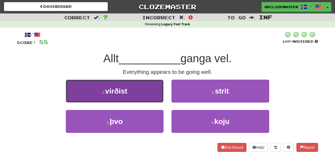
click at [146, 97] on button "1 . virðist" at bounding box center [115, 91] width 98 height 23
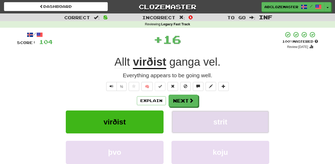
click at [215, 120] on span "strit" at bounding box center [220, 122] width 14 height 8
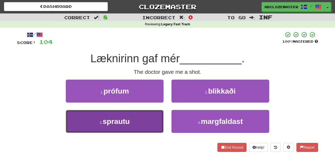
click at [125, 125] on span "sprautu" at bounding box center [116, 121] width 27 height 8
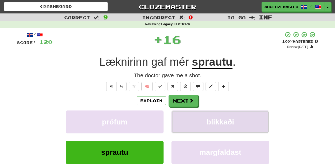
click at [234, 121] on span "blikkaði" at bounding box center [219, 122] width 27 height 8
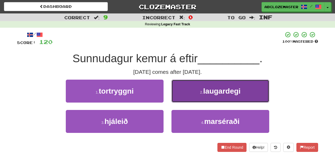
click at [207, 89] on span "laugardegi" at bounding box center [221, 91] width 37 height 8
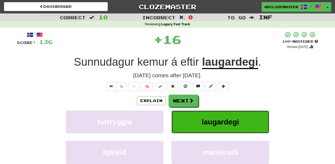
click at [202, 122] on span "laugardegi" at bounding box center [219, 122] width 37 height 8
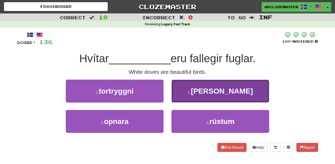
click at [200, 97] on button "2 . [PERSON_NAME]" at bounding box center [220, 91] width 98 height 23
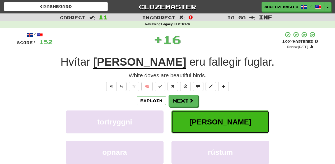
click at [224, 123] on span "[PERSON_NAME]" at bounding box center [220, 122] width 62 height 8
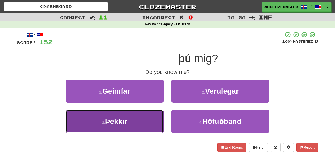
click at [138, 118] on button "3 . [GEOGRAPHIC_DATA]" at bounding box center [115, 121] width 98 height 23
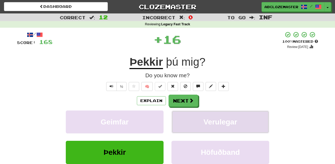
click at [223, 117] on button "Verulegar" at bounding box center [220, 122] width 98 height 23
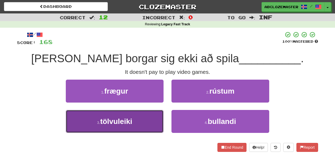
click at [125, 123] on span "tölvuleiki" at bounding box center [116, 121] width 32 height 8
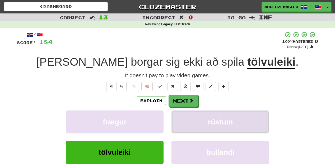
click at [199, 122] on button "rústum" at bounding box center [220, 122] width 98 height 23
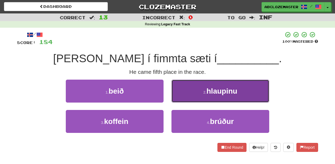
click at [215, 101] on button "2 . hlaupinu" at bounding box center [220, 91] width 98 height 23
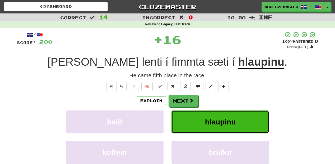
click at [211, 124] on span "hlaupinu" at bounding box center [220, 122] width 31 height 8
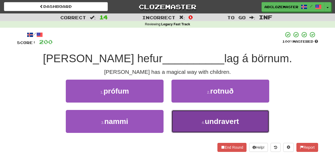
click at [211, 121] on span "undravert" at bounding box center [221, 121] width 34 height 8
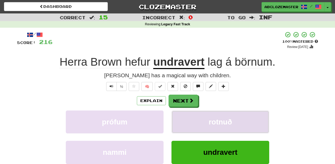
click at [232, 115] on button "rotnuð" at bounding box center [220, 122] width 98 height 23
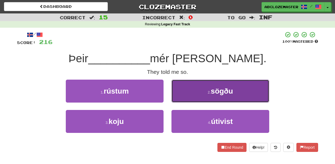
click at [199, 94] on button "2 . sögðu" at bounding box center [220, 91] width 98 height 23
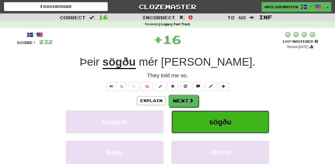
click at [206, 120] on button "sögðu" at bounding box center [220, 122] width 98 height 23
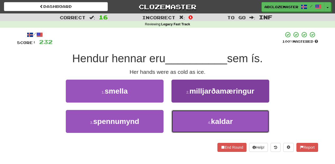
drag, startPoint x: 202, startPoint y: 122, endPoint x: 214, endPoint y: 116, distance: 13.5
click at [202, 122] on button "4 . kaldar" at bounding box center [220, 121] width 98 height 23
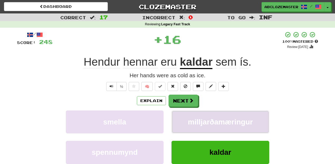
click at [217, 119] on span "milljarðamæringur" at bounding box center [220, 122] width 65 height 8
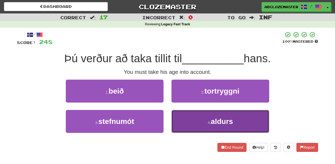
click at [196, 123] on button "4 . aldurs" at bounding box center [220, 121] width 98 height 23
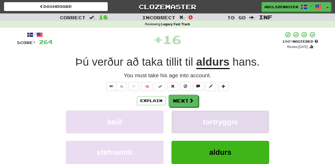
click at [216, 120] on span "tortryggni" at bounding box center [220, 122] width 35 height 8
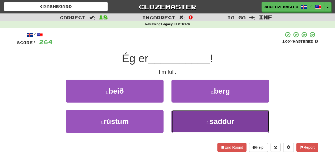
click at [196, 123] on button "4 . saddur" at bounding box center [220, 121] width 98 height 23
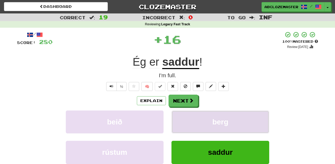
click at [219, 118] on span "berg" at bounding box center [220, 122] width 16 height 8
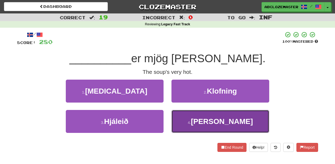
click at [191, 123] on small "4 ." at bounding box center [189, 123] width 3 height 4
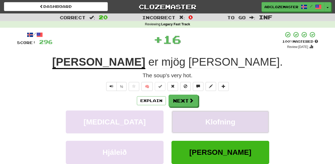
click at [225, 116] on button "Klofning" at bounding box center [220, 122] width 98 height 23
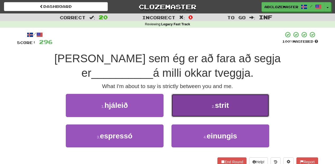
click at [199, 105] on button "2 . strit" at bounding box center [220, 105] width 98 height 23
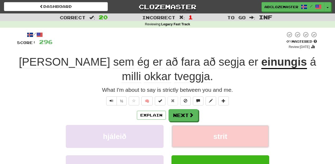
click at [214, 136] on span "strit" at bounding box center [220, 136] width 14 height 8
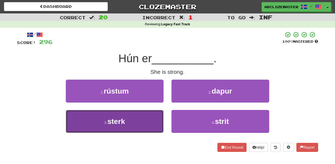
click at [124, 123] on span "sterk" at bounding box center [116, 121] width 18 height 8
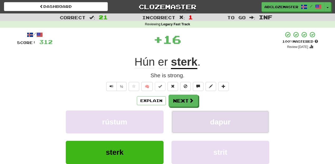
click at [232, 121] on button "dapur" at bounding box center [220, 122] width 98 height 23
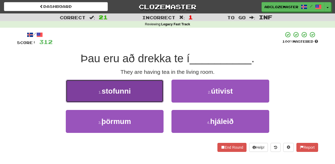
click at [130, 92] on span "stofunni" at bounding box center [116, 91] width 29 height 8
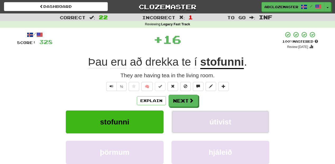
click at [225, 117] on button "útivist" at bounding box center [220, 122] width 98 height 23
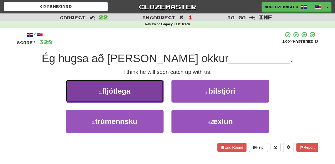
click at [136, 99] on button "1 . fljótlega" at bounding box center [115, 91] width 98 height 23
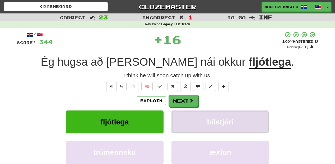
click at [198, 121] on button "bílstjóri" at bounding box center [220, 122] width 98 height 23
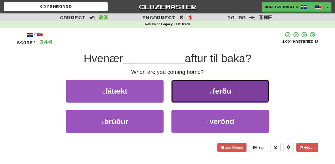
click at [212, 96] on button "2 . ferðu" at bounding box center [220, 91] width 98 height 23
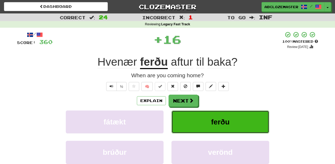
click at [203, 125] on button "ferðu" at bounding box center [220, 122] width 98 height 23
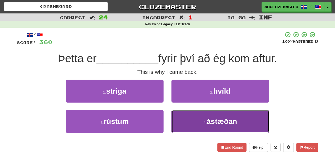
click at [206, 122] on small "4 ." at bounding box center [204, 123] width 3 height 4
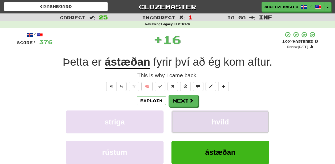
click at [215, 121] on span "hvíld" at bounding box center [219, 122] width 17 height 8
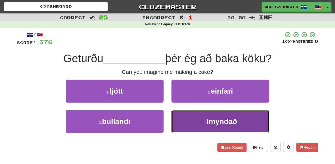
click at [223, 121] on span "ímyndað" at bounding box center [221, 121] width 30 height 8
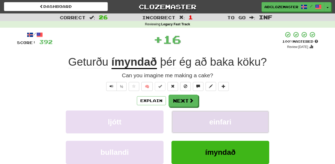
click at [221, 120] on span "einfari" at bounding box center [220, 122] width 22 height 8
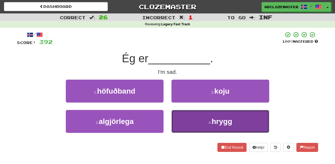
click at [193, 125] on button "4 . hrygg" at bounding box center [220, 121] width 98 height 23
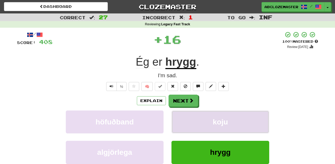
click at [203, 119] on button "koju" at bounding box center [220, 122] width 98 height 23
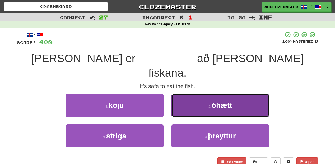
click at [212, 98] on button "2 . óhætt" at bounding box center [220, 105] width 98 height 23
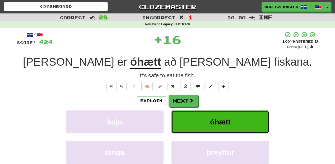
click at [210, 123] on span "óhætt" at bounding box center [220, 122] width 21 height 8
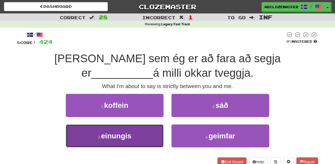
click at [142, 137] on button "3 . einungis" at bounding box center [115, 136] width 98 height 23
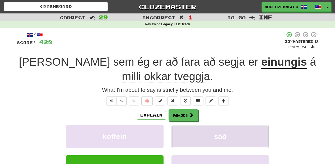
click at [228, 133] on button "sáð" at bounding box center [220, 136] width 98 height 23
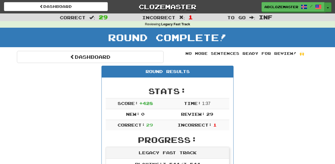
click at [329, 5] on button "Toggle Dropdown" at bounding box center [327, 6] width 7 height 9
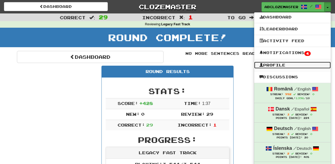
click at [271, 65] on link "Profile" at bounding box center [292, 65] width 77 height 7
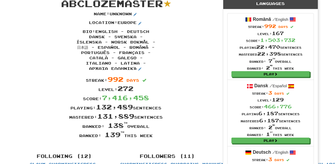
scroll to position [42, 0]
